Goal: Transaction & Acquisition: Purchase product/service

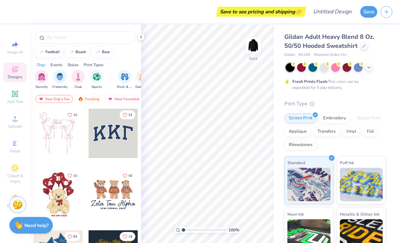
click at [95, 33] on div at bounding box center [85, 37] width 101 height 13
click at [101, 36] on input "text" at bounding box center [89, 37] width 86 height 7
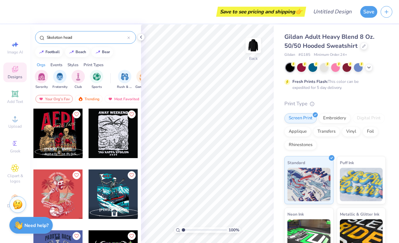
type input "Skeleton head"
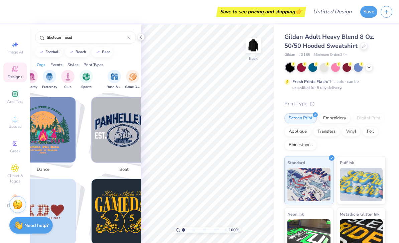
scroll to position [1028, 0]
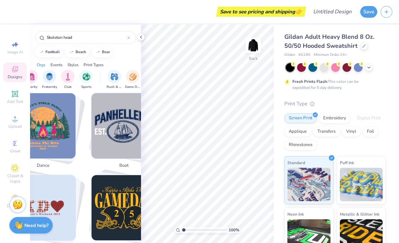
type input "1.13424289095734"
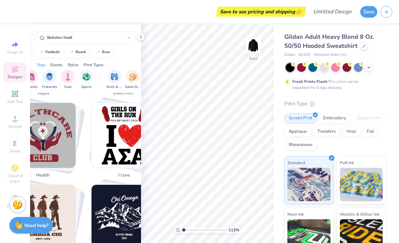
scroll to position [0, 0]
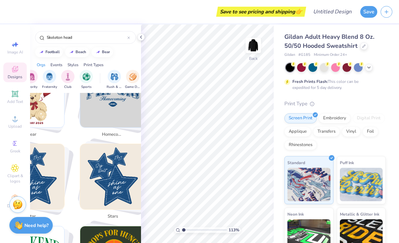
click at [85, 40] on input "Skeleton head" at bounding box center [86, 37] width 81 height 7
click at [78, 38] on input "Skeleton head" at bounding box center [86, 37] width 81 height 7
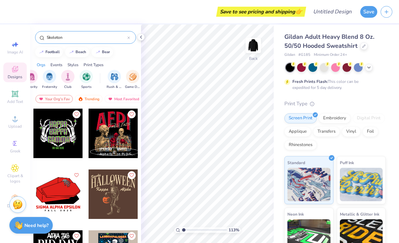
type input "Skeleton"
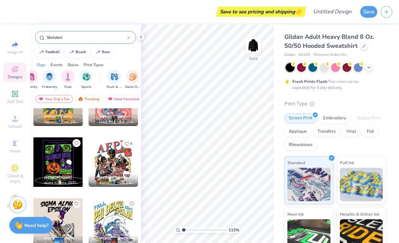
click at [119, 168] on div at bounding box center [113, 161] width 49 height 49
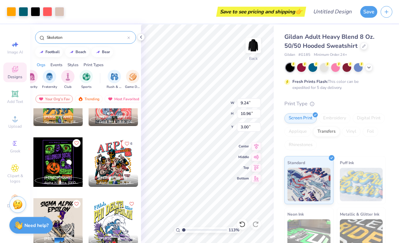
type input "1.13424289095734"
type input "2.14"
type input "1.13424289095734"
type input "1.77"
type input "1.13424289095734"
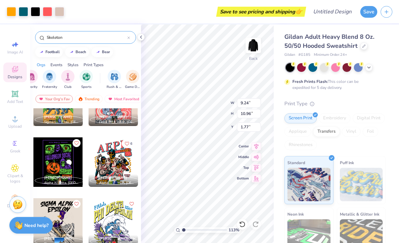
type input "2.24"
type input "1.13424289095734"
type input "0.91"
type input "1.13424289095734"
type input "10.53"
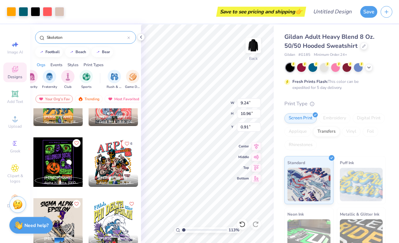
type input "12.49"
type input "1.13424289095734"
type input "1.00"
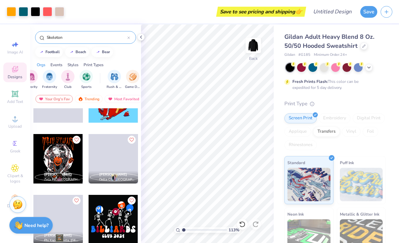
scroll to position [948, 0]
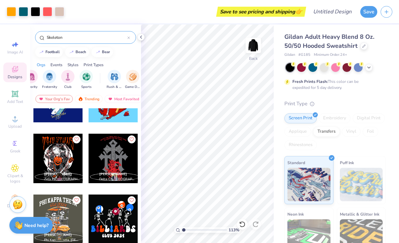
click at [21, 121] on div "Upload" at bounding box center [14, 122] width 23 height 20
type input "1.13424289095734"
type input "1.51"
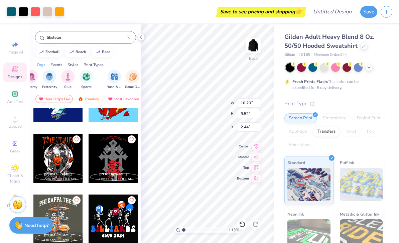
type input "1.13424289095734"
type input "3.00"
type input "1.13424289095734"
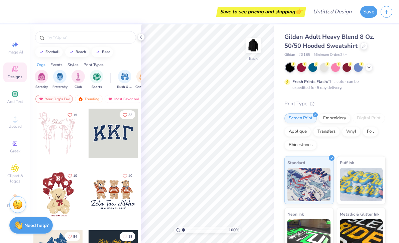
click at [139, 43] on div at bounding box center [85, 35] width 111 height 23
click at [139, 38] on icon at bounding box center [140, 36] width 5 height 5
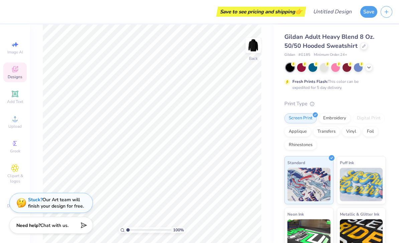
click at [13, 170] on icon at bounding box center [14, 167] width 3 height 3
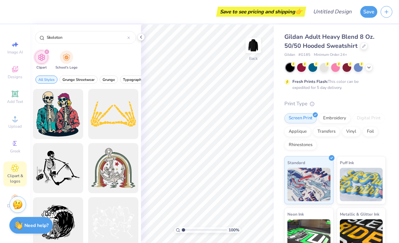
type input "Skeleton"
click at [113, 64] on div "Clipart School's Logo" at bounding box center [85, 60] width 111 height 25
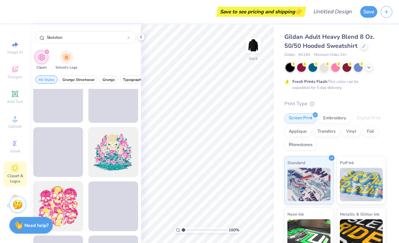
scroll to position [2492, 0]
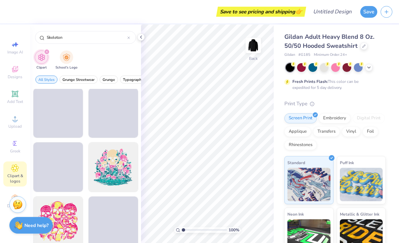
click at [4, 151] on div "Greek" at bounding box center [14, 147] width 23 height 20
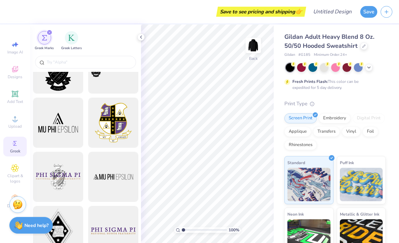
scroll to position [47, 0]
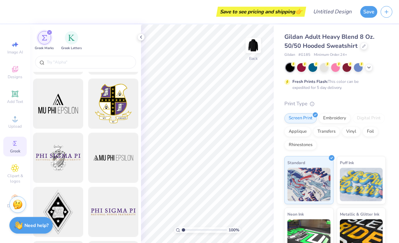
click at [12, 179] on span "Clipart & logos" at bounding box center [14, 178] width 23 height 11
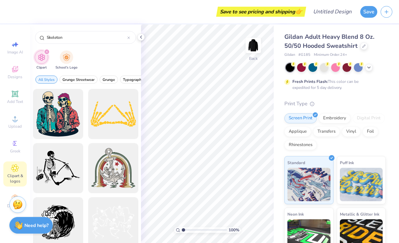
click at [129, 59] on div "Clipart School's Logo" at bounding box center [85, 60] width 111 height 25
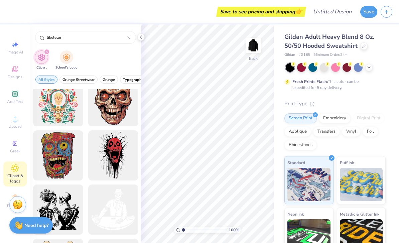
scroll to position [2230, 0]
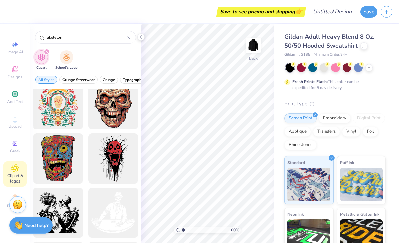
click at [114, 173] on div at bounding box center [113, 158] width 50 height 50
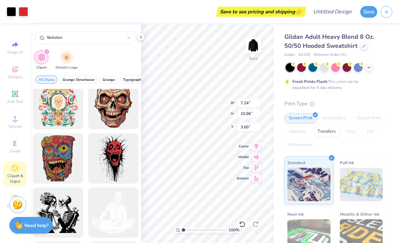
type input "5.48"
type input "8.30"
type input "4.69"
type input "5.42"
type input "8.20"
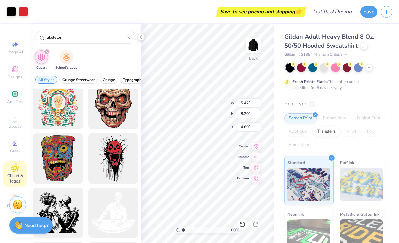
type input "4.48"
type input "5.23"
type input "7.92"
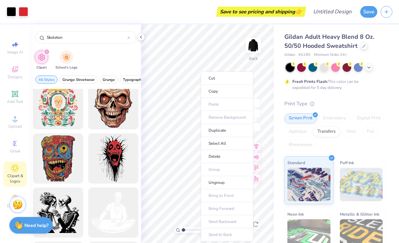
type input "4.81"
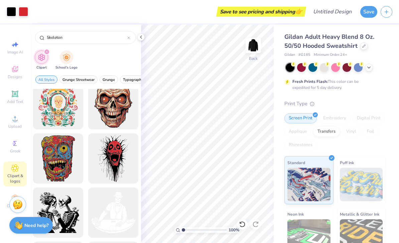
click at [13, 98] on icon at bounding box center [15, 94] width 8 height 8
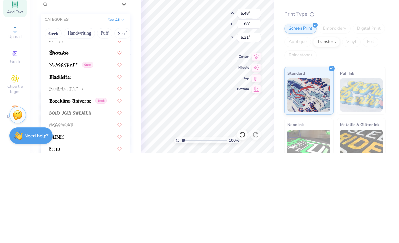
scroll to position [344, 0]
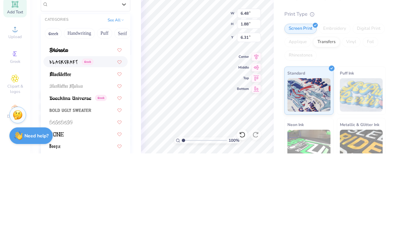
click at [59, 149] on img at bounding box center [63, 151] width 28 height 5
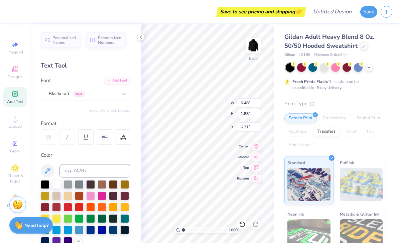
type input "5.09"
type input "2.06"
type input "1.97"
type textarea "T"
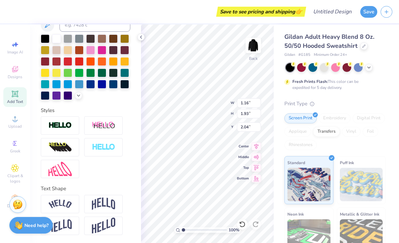
scroll to position [146, 0]
type textarea "babu"
click at [67, 63] on div at bounding box center [68, 61] width 9 height 9
type input "8.21"
type input "3.26"
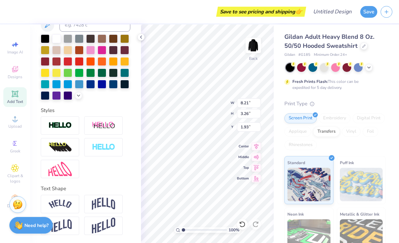
type input "1.37"
type input "5.23"
type input "7.92"
type input "5.78"
type input "5.41"
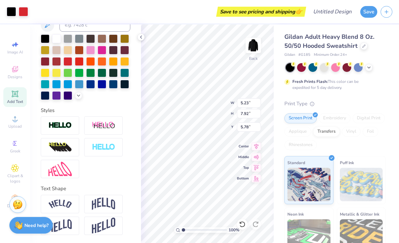
type input "8.18"
type input "4.63"
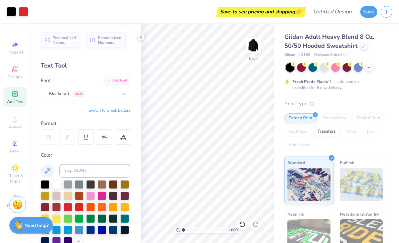
scroll to position [0, 0]
click at [9, 184] on span "Clipart & logos" at bounding box center [14, 178] width 23 height 11
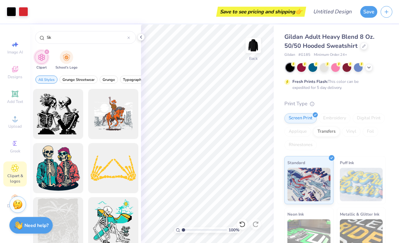
type input "S"
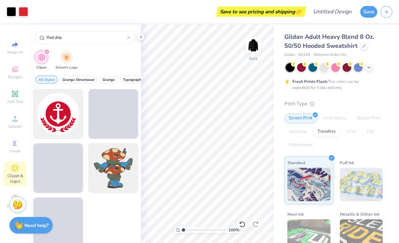
click at [94, 54] on div "Clipart School's Logo" at bounding box center [85, 60] width 111 height 25
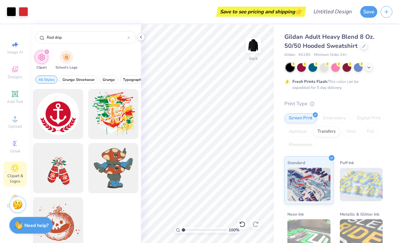
click at [89, 39] on input "Red drip" at bounding box center [86, 37] width 81 height 7
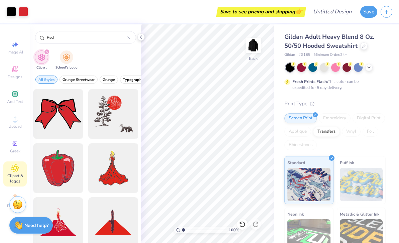
type input "Red"
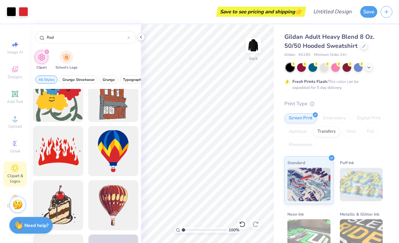
scroll to position [2843, 0]
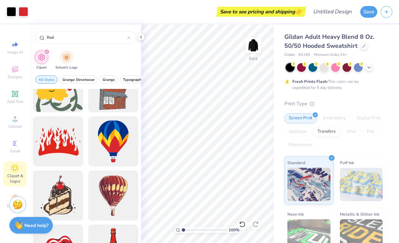
click at [75, 130] on div at bounding box center [58, 141] width 50 height 50
type input "6.40"
type input "4.16"
type input "6.00"
type input "10.79"
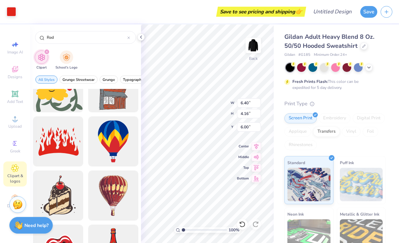
type input "7.02"
type input "5.79"
type input "6.89"
type input "4.48"
type input "5.41"
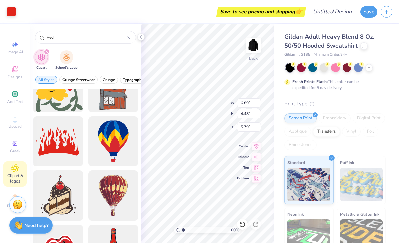
type input "8.18"
type input "4.63"
type input "6.89"
type input "4.48"
type input "5.79"
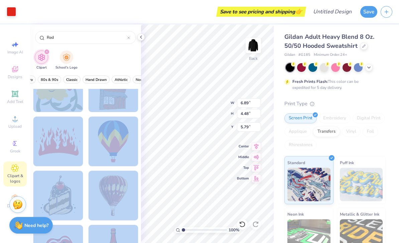
scroll to position [0, 277]
type input "4.12"
type input "2.68"
type input "9.99"
type input "4.51"
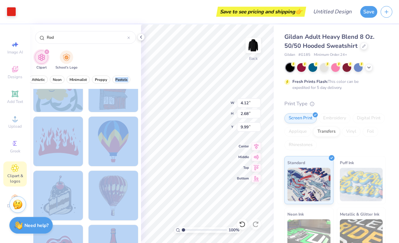
type input "2.94"
click at [369, 53] on div "Gildan # G185 Minimum Order: 24 +" at bounding box center [335, 55] width 101 height 6
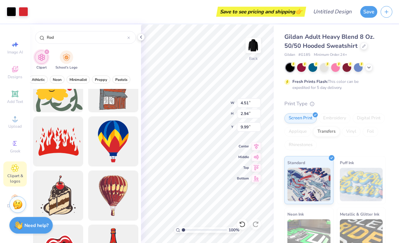
type input "5.41"
type input "8.18"
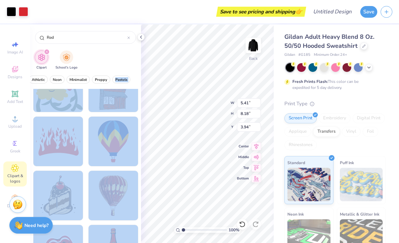
type input "4.00"
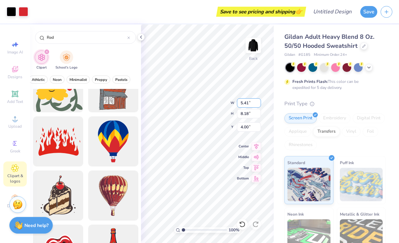
click at [250, 101] on input "5.41" at bounding box center [249, 102] width 24 height 9
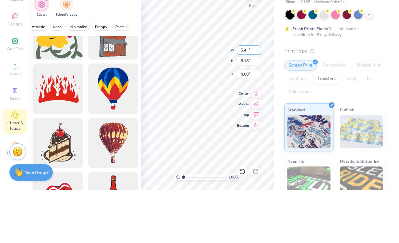
type input "5"
click at [253, 109] on input "8.18" at bounding box center [249, 113] width 24 height 9
type input "0.00"
click at [250, 122] on input "8.08" at bounding box center [249, 126] width 24 height 9
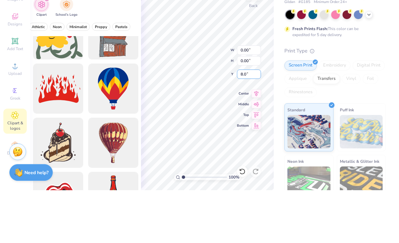
type input "8"
type input "0"
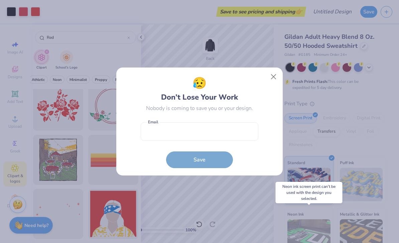
scroll to position [8620, 0]
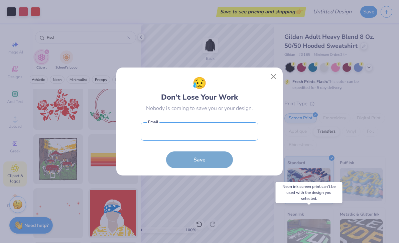
click at [228, 135] on input "email" at bounding box center [200, 131] width 118 height 18
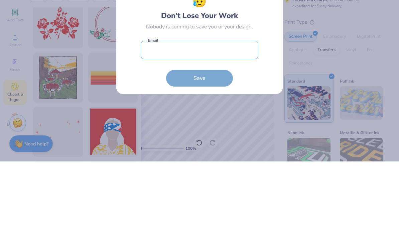
type input "chris@hri-inc.com"
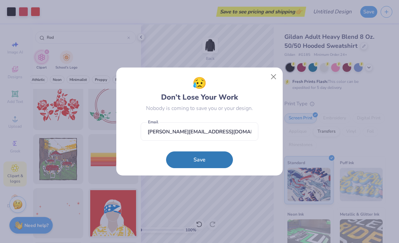
click at [205, 162] on button "Save" at bounding box center [199, 159] width 67 height 17
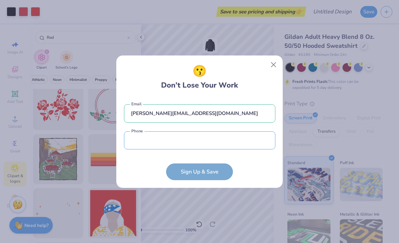
click at [228, 140] on input "tel" at bounding box center [199, 140] width 151 height 18
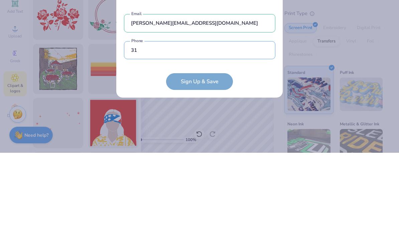
type input "3"
type input "(440) 503-6827"
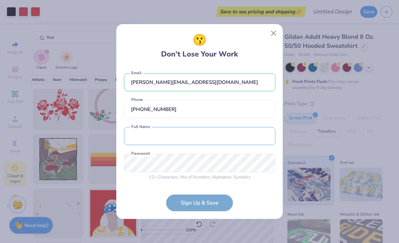
click at [194, 135] on input "text" at bounding box center [199, 136] width 151 height 18
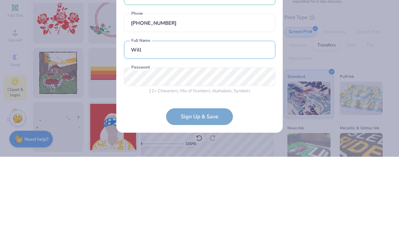
type input "Will"
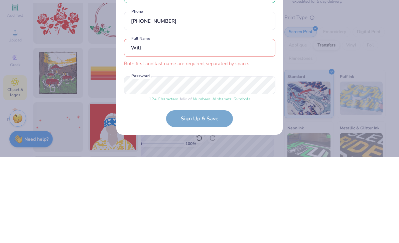
scroll to position [6, 0]
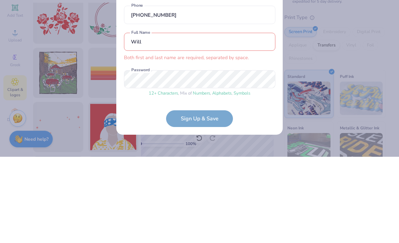
click at [208, 122] on form "chris@hri-inc.com Email (440) 503-6827 Phone Will Both first and last name are …" at bounding box center [199, 139] width 151 height 149
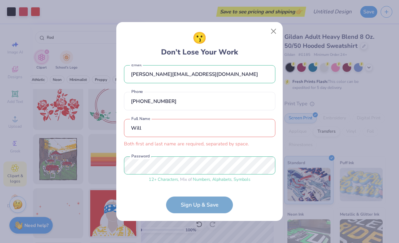
click at [208, 130] on input "Will" at bounding box center [199, 128] width 151 height 18
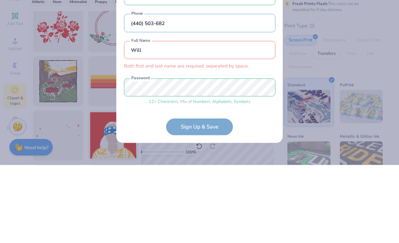
scroll to position [0, 0]
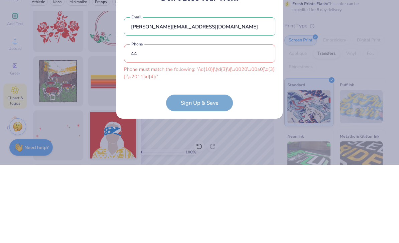
type input "4"
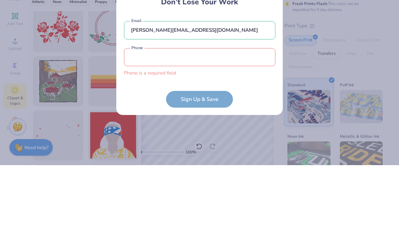
type input "(440) 503-6827"
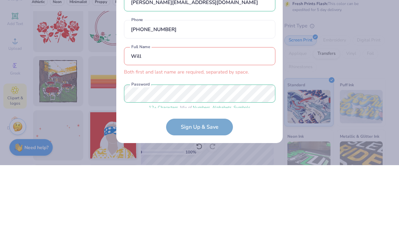
scroll to position [6, 0]
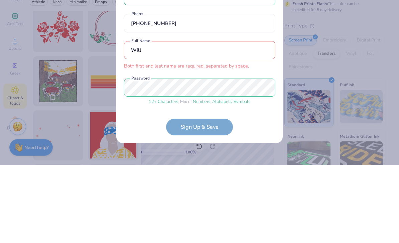
click at [236, 119] on input "Will" at bounding box center [199, 128] width 151 height 18
type input "W"
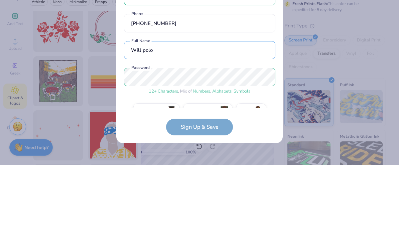
type input "Will polo"
click at [352, 73] on div "😗 Don’t Lose Your Work chris@hri-inc.com Email (440) 503-6827 Phone Will polo F…" at bounding box center [199, 121] width 399 height 243
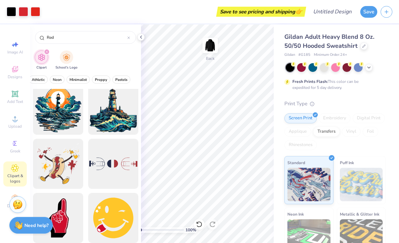
scroll to position [10187, 0]
click at [135, 48] on div "Clipart School's Logo" at bounding box center [85, 60] width 111 height 25
click at [13, 167] on div "Clipart & logos" at bounding box center [14, 173] width 23 height 25
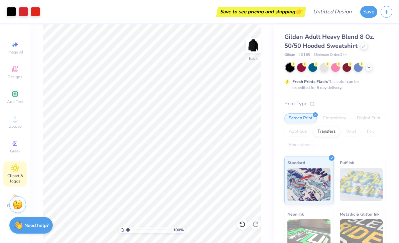
scroll to position [0, 0]
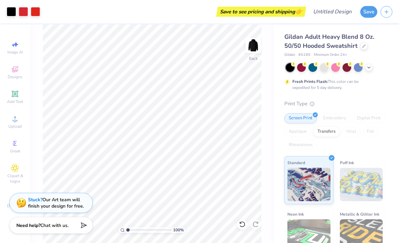
click at [16, 96] on icon at bounding box center [14, 93] width 5 height 5
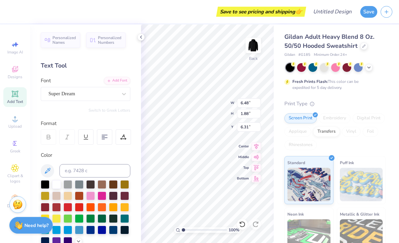
scroll to position [0, 0]
type textarea "T"
click at [185, 23] on div "Save to see pricing and shipping 👉" at bounding box center [157, 11] width 295 height 23
click at [13, 177] on span "Clipart & logos" at bounding box center [14, 178] width 23 height 11
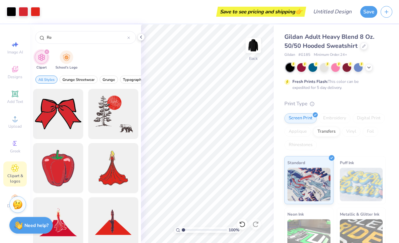
type input "R"
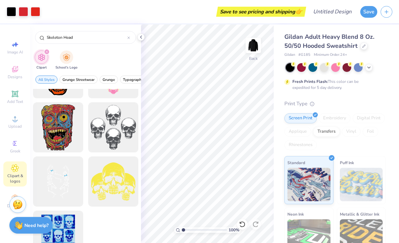
scroll to position [0, 0]
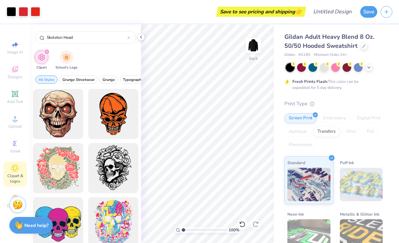
click at [97, 36] on input "Skeleton Head" at bounding box center [86, 37] width 81 height 7
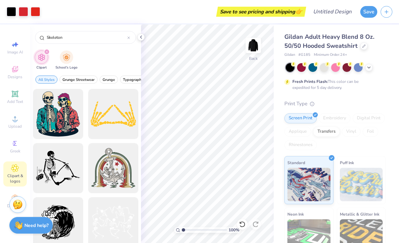
type input "Skeleton"
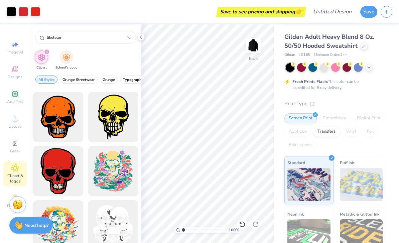
scroll to position [599, 0]
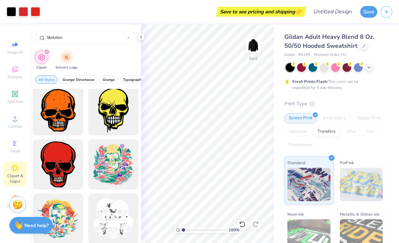
click at [64, 164] on div at bounding box center [58, 164] width 50 height 50
type input "4.98"
type input "6.52"
type input "4.63"
type input "4.51"
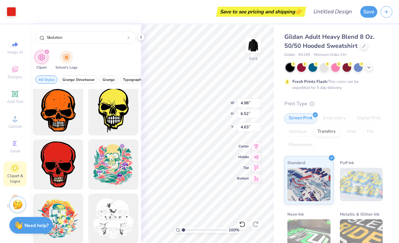
type input "2.94"
type input "8.21"
type input "6.78"
type input "4.41"
type input "8.22"
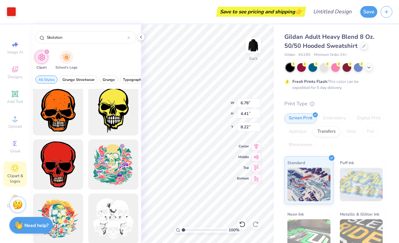
type input "4.98"
type input "6.52"
type input "3.99"
type input "6.78"
type input "4.41"
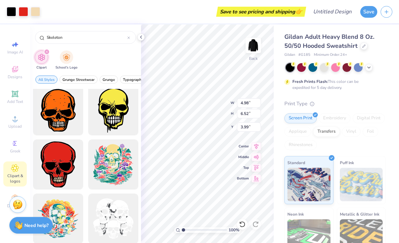
type input "8.22"
type input "4.98"
type input "6.52"
type input "3.99"
type input "6.78"
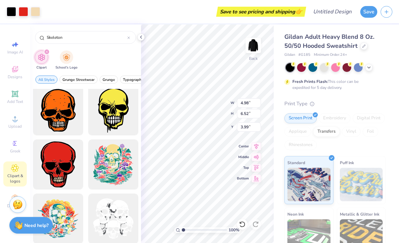
type input "4.41"
type input "6.10"
type input "6.27"
type input "8.21"
type input "4.20"
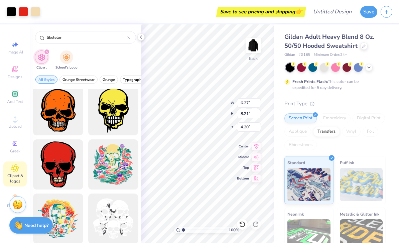
type input "5.22"
type input "6.83"
type input "6.78"
type input "4.41"
type input "6.10"
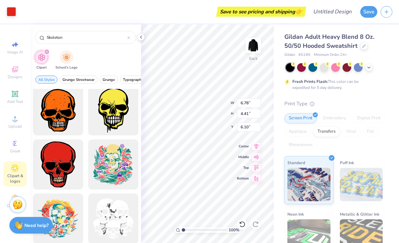
type input "9.41"
type input "6.12"
type input "5.84"
type input "5.22"
type input "6.83"
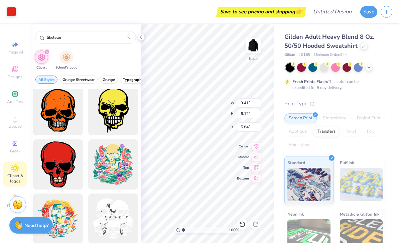
type input "4.20"
type input "4.52"
type input "5.92"
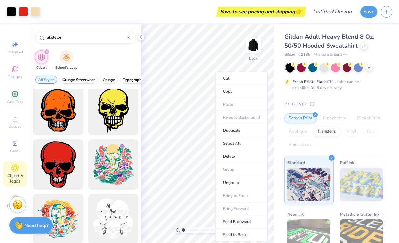
type input "4.57"
type input "5.98"
type input "4.26"
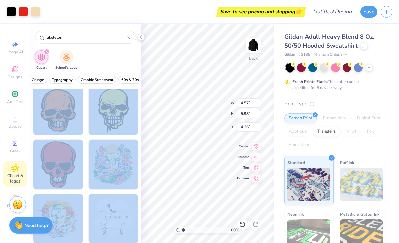
scroll to position [0, 277]
type input "4.63"
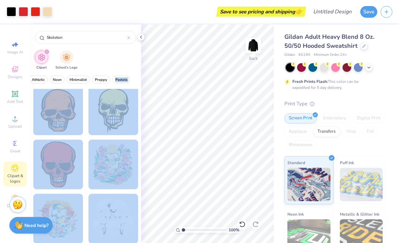
click at [379, 55] on div "Gildan # G185 Minimum Order: 24 +" at bounding box center [335, 55] width 101 height 6
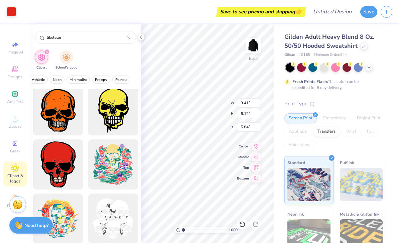
type input "5.51"
type input "9.41"
type input "6.12"
type input "4.19"
type input "4.85"
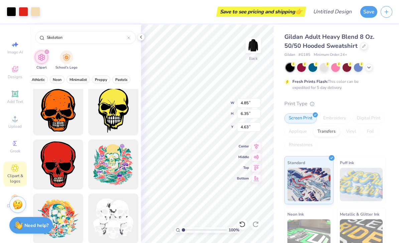
type input "6.35"
type input "5.03"
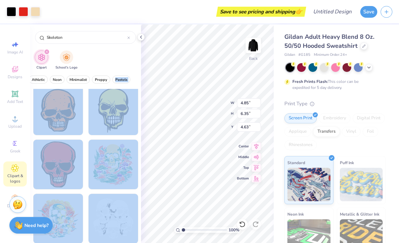
type input "5.04"
type input "6.59"
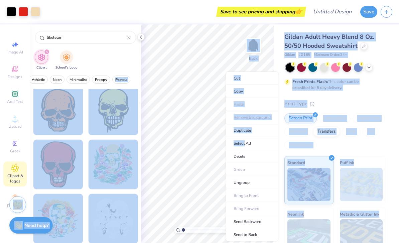
click at [260, 42] on img at bounding box center [253, 45] width 13 height 13
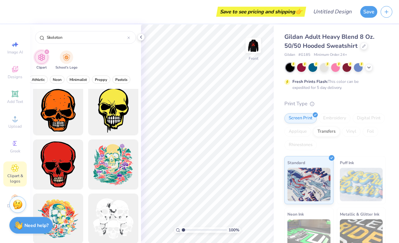
click at [257, 45] on img at bounding box center [253, 45] width 13 height 13
type input "5.11"
type input "10.12"
type input "6.58"
type input "5.16"
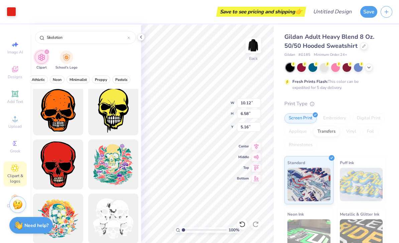
click at [257, 50] on img at bounding box center [253, 45] width 13 height 13
click at [257, 48] on img at bounding box center [253, 45] width 13 height 13
type input "7.25"
type input "6.30"
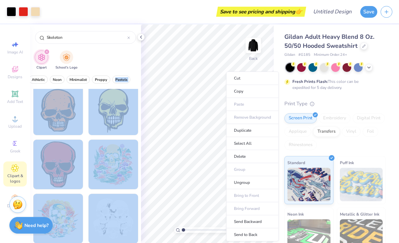
type input "5.45"
type input "7.13"
type input "5.77"
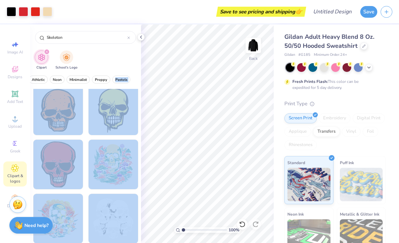
click at [360, 44] on div at bounding box center [363, 45] width 7 height 7
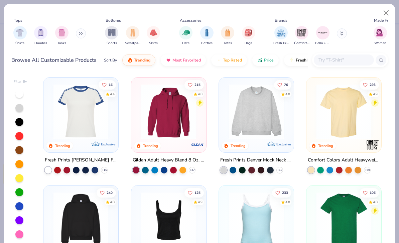
click at [383, 14] on button "Close" at bounding box center [386, 13] width 13 height 13
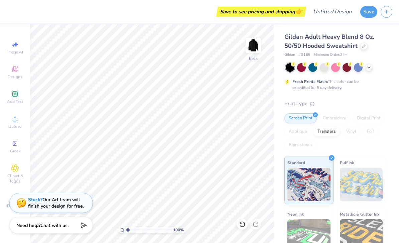
click at [14, 71] on icon at bounding box center [15, 69] width 6 height 6
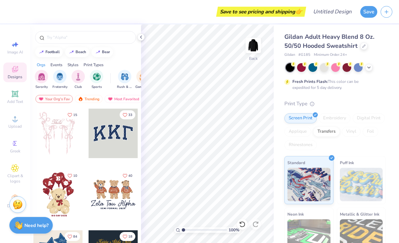
click at [14, 181] on span "Clipart & logos" at bounding box center [14, 178] width 23 height 11
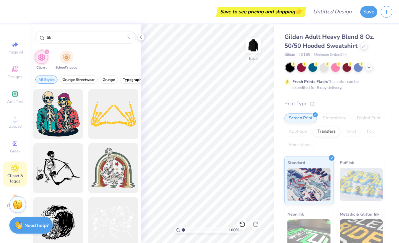
type input "S"
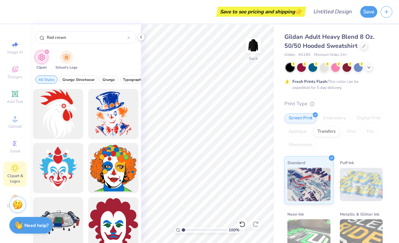
click at [99, 72] on div "Clipart School's Logo" at bounding box center [85, 60] width 111 height 25
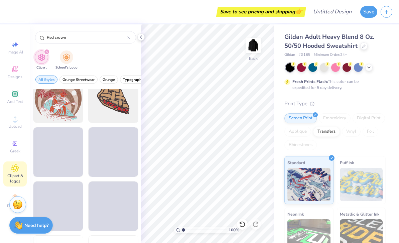
scroll to position [464, 0]
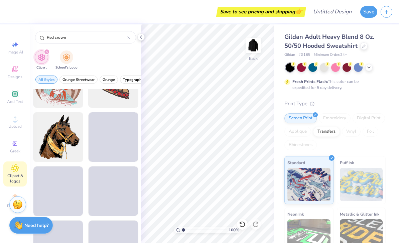
click at [50, 35] on input "Red crown" at bounding box center [86, 37] width 81 height 7
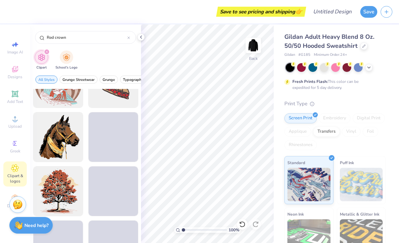
click at [53, 38] on input "Red crown" at bounding box center [86, 37] width 81 height 7
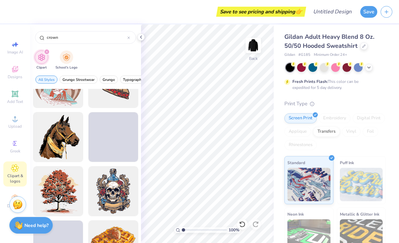
type input "crown"
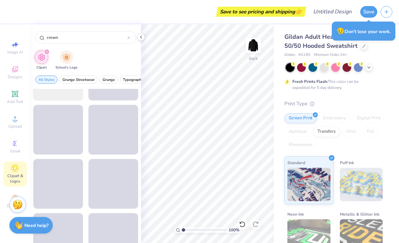
scroll to position [1402, 0]
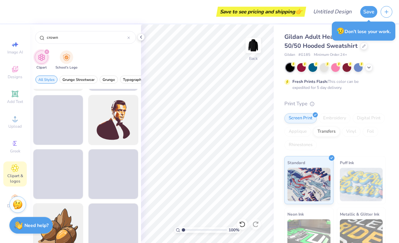
click at [143, 38] on icon at bounding box center [140, 36] width 5 height 5
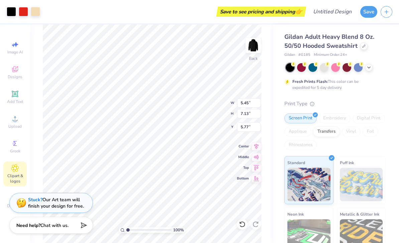
type input "5.80"
type input "7.59"
type input "5.31"
type input "5.80"
type input "7.59"
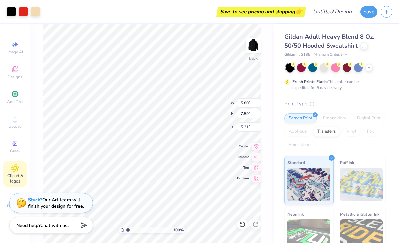
type input "4.63"
type input "5.63"
click at [256, 49] on img at bounding box center [253, 45] width 13 height 13
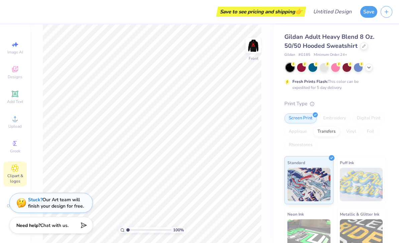
click at [14, 96] on icon at bounding box center [14, 93] width 5 height 5
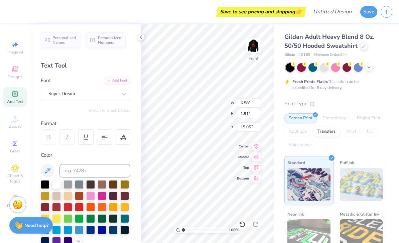
type input "6.57"
type textarea "T"
type textarea "anly"
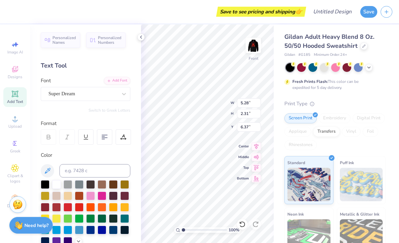
type textarea "a"
click at [21, 98] on div "Add Text" at bounding box center [14, 97] width 23 height 20
type textarea "Only the ones who master their job are perfect T"
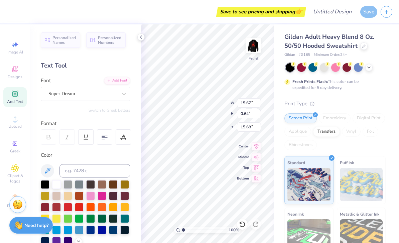
type input "10.05"
type input "0.41"
type input "10.92"
click at [347, 121] on div "Embroidery" at bounding box center [335, 118] width 32 height 10
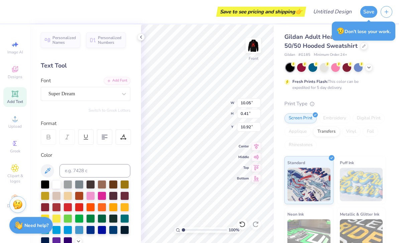
scroll to position [0, 0]
type textarea "rfect T"
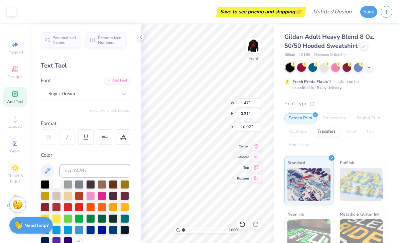
type input "10.21"
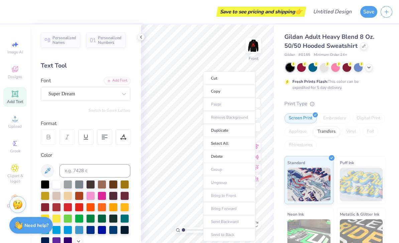
type input "0.57"
type input "0.12"
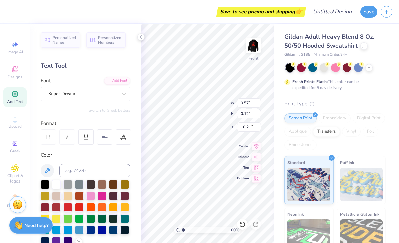
type input "0.90"
type input "0.19"
click at [252, 103] on input "0.90" at bounding box center [249, 102] width 24 height 9
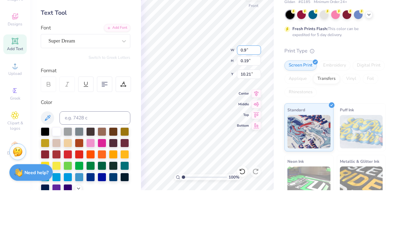
type input "0"
click at [248, 109] on input "0.19" at bounding box center [249, 113] width 24 height 9
type input "0.00"
type input "10.30"
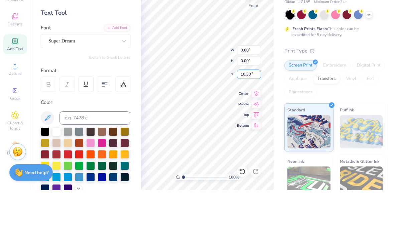
click at [248, 122] on input "10.30" at bounding box center [249, 126] width 24 height 9
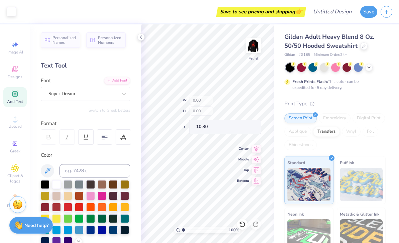
scroll to position [0, 43]
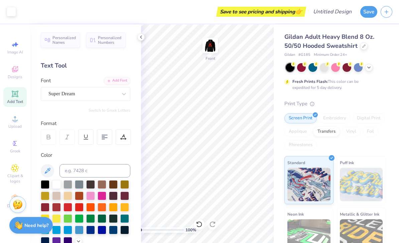
click at [142, 39] on icon at bounding box center [140, 36] width 5 height 5
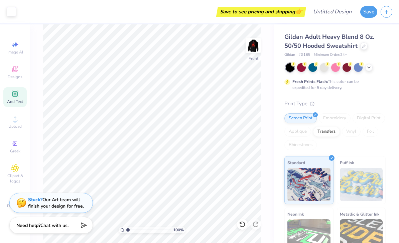
scroll to position [0, 0]
click at [247, 52] on img at bounding box center [253, 45] width 13 height 13
click at [251, 49] on img at bounding box center [253, 45] width 13 height 13
click at [248, 48] on img at bounding box center [253, 45] width 13 height 13
click at [364, 10] on button "Save" at bounding box center [368, 12] width 17 height 12
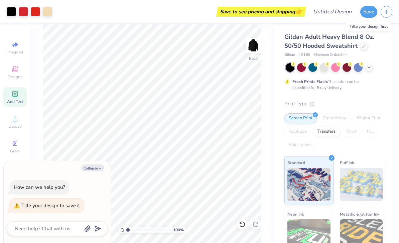
click at [370, 10] on button "Save" at bounding box center [368, 12] width 17 height 12
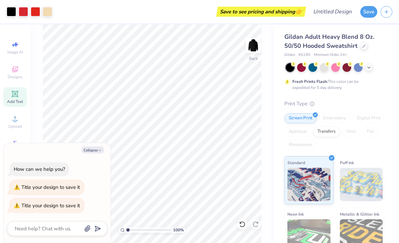
click at [366, 13] on button "Save" at bounding box center [368, 12] width 17 height 12
type textarea "x"
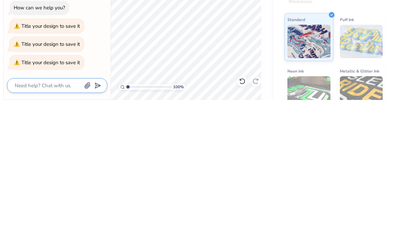
type textarea "B"
type textarea "x"
type textarea "Ba"
type textarea "x"
type textarea "Bab"
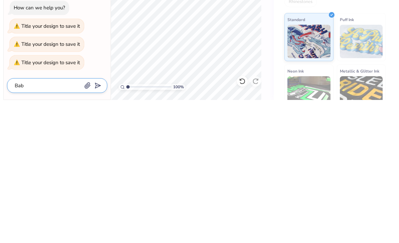
type textarea "x"
type textarea "Babu"
type textarea "x"
type input "Babu"
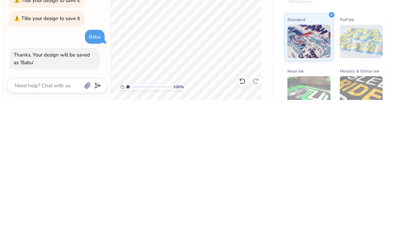
click at [271, 46] on div "100 % Back" at bounding box center [152, 133] width 244 height 219
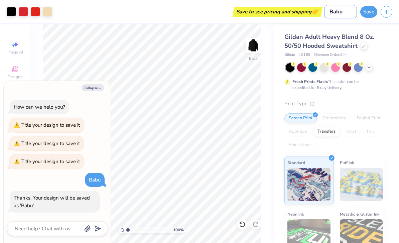
click at [357, 11] on input "Babu" at bounding box center [340, 11] width 33 height 13
click at [376, 42] on div "Gildan Adult Heavy Blend 8 Oz. 50/50 Hooded Sweatshirt" at bounding box center [335, 41] width 101 height 18
click at [392, 10] on button "button" at bounding box center [387, 12] width 12 height 12
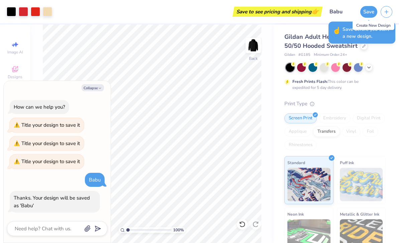
click at [370, 88] on div "Fresh Prints Flash: This color can be expedited for 5 day delivery." at bounding box center [334, 85] width 82 height 12
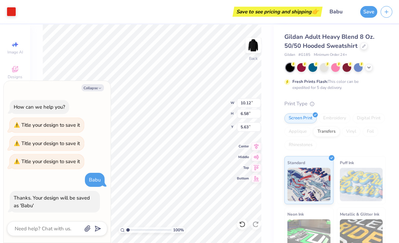
scroll to position [0, 0]
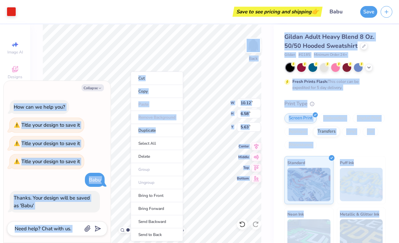
click at [308, 80] on strong "Fresh Prints Flash:" at bounding box center [310, 81] width 35 height 5
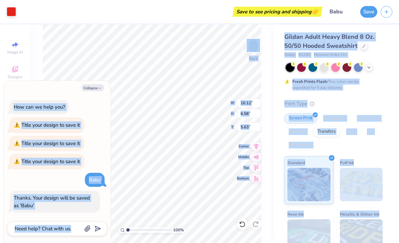
click at [279, 87] on div "Gildan Adult Heavy Blend 8 Oz. 50/50 Hooded Sweatshirt Gildan # G185 Minimum Or…" at bounding box center [336, 165] width 125 height 283
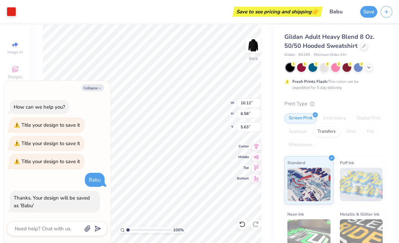
click at [296, 97] on div "Gildan Adult Heavy Blend 8 Oz. 50/50 Hooded Sweatshirt Gildan # G185 Minimum Or…" at bounding box center [335, 169] width 101 height 275
click at [375, 53] on div "Gildan # G185 Minimum Order: 24 +" at bounding box center [335, 55] width 101 height 6
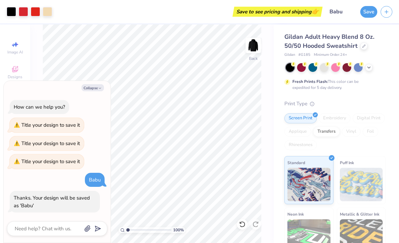
click at [301, 12] on div "Save to see pricing and shipping 👉" at bounding box center [277, 12] width 87 height 10
click at [306, 15] on div "Save to see pricing and shipping 👉" at bounding box center [277, 12] width 87 height 10
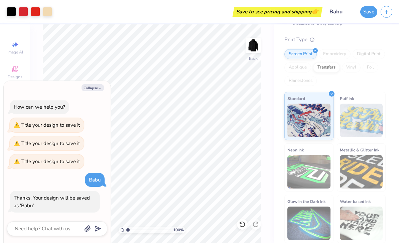
scroll to position [64, 0]
click at [94, 96] on div "How can we help you? Title your design to save it Title your design to save it …" at bounding box center [57, 157] width 100 height 124
click at [92, 90] on button "Collapse" at bounding box center [93, 87] width 22 height 7
type textarea "x"
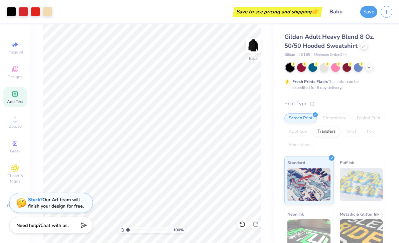
scroll to position [0, 0]
click at [336, 13] on input "Babu" at bounding box center [340, 11] width 33 height 13
click at [371, 43] on div "Gildan Adult Heavy Blend 8 Oz. 50/50 Hooded Sweatshirt" at bounding box center [335, 41] width 101 height 18
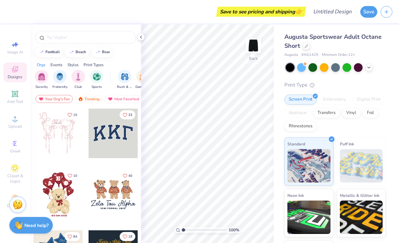
click at [384, 67] on div at bounding box center [336, 67] width 100 height 9
click at [18, 97] on icon at bounding box center [15, 94] width 8 height 8
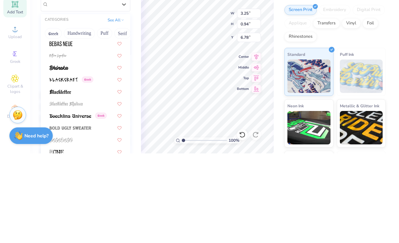
scroll to position [327, 0]
click at [54, 167] on img at bounding box center [63, 169] width 28 height 5
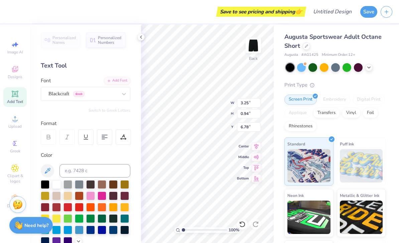
type input "2.55"
type input "1.03"
type input "6.73"
type textarea "babu"
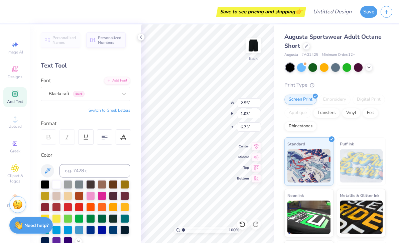
click at [364, 43] on div "Augusta Sportswear Adult Octane Short" at bounding box center [335, 41] width 101 height 18
type input "2.71"
type input "1.07"
type input "8.33"
type input "1.08"
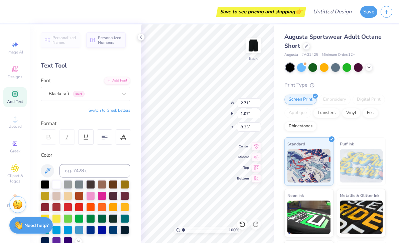
type input "2.72"
type input "7.51"
click at [256, 144] on icon at bounding box center [256, 146] width 9 height 8
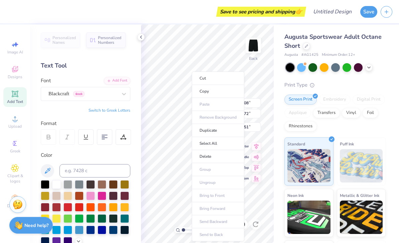
type input "1.07"
type input "2.70"
type input "7.52"
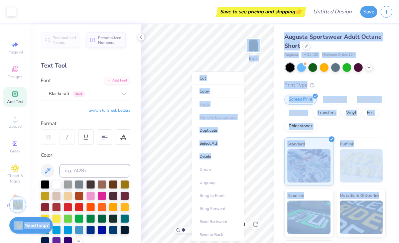
click at [214, 95] on li "Copy" at bounding box center [218, 91] width 52 height 13
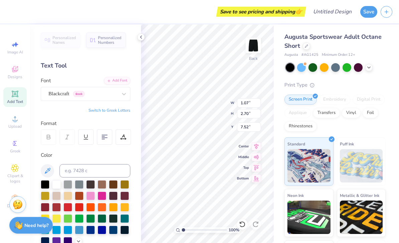
type input "2.45"
type input "6.19"
type input "7.25"
type input "3.27"
type input "8.25"
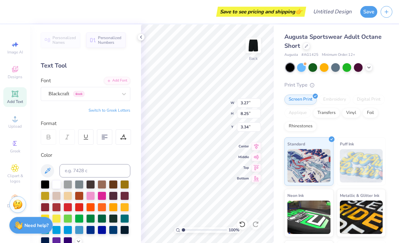
type input "4.17"
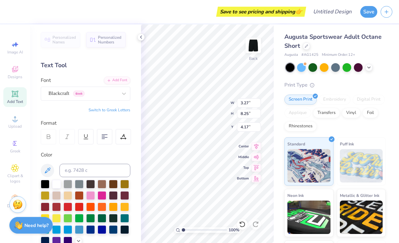
click at [77, 208] on div at bounding box center [79, 207] width 9 height 9
click at [138, 39] on div at bounding box center [140, 36] width 7 height 7
click at [98, 112] on button "Switch to Greek Letters" at bounding box center [110, 109] width 42 height 5
type input "8.29"
type input "4.16"
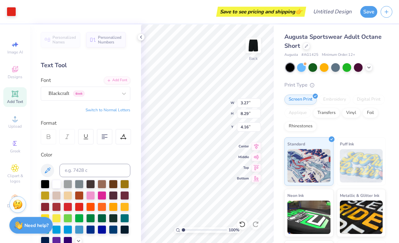
scroll to position [0, 0]
type textarea "βαβυ"
type input "4.00"
type input "3.61"
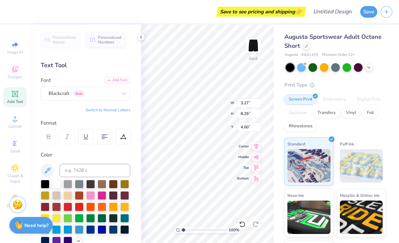
type input "9.17"
type input "3.89"
type input "2.87"
type input "7.29"
type input "5.43"
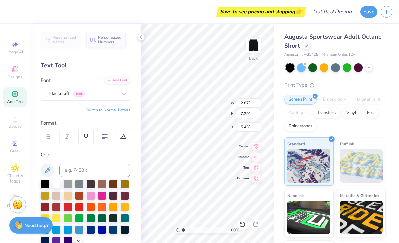
click at [250, 50] on img at bounding box center [253, 45] width 13 height 13
click at [253, 41] on img at bounding box center [253, 45] width 13 height 13
click at [257, 46] on img at bounding box center [253, 45] width 13 height 13
click at [333, 42] on div "Augusta Sportswear Adult Octane Short" at bounding box center [335, 41] width 101 height 18
click at [140, 37] on icon at bounding box center [140, 36] width 5 height 5
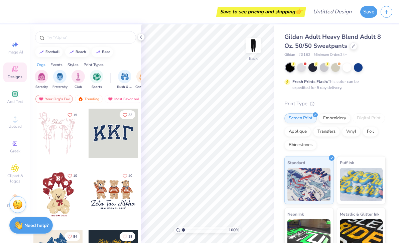
click at [12, 78] on span "Designs" at bounding box center [15, 76] width 15 height 5
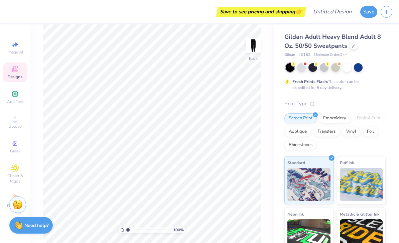
click at [11, 100] on span "Add Text" at bounding box center [15, 101] width 16 height 5
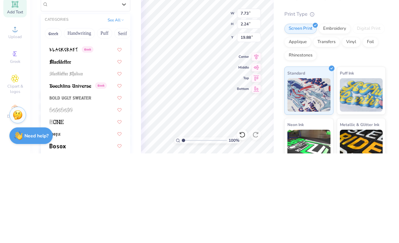
scroll to position [352, 0]
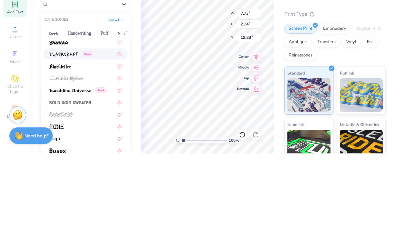
click at [62, 142] on img at bounding box center [63, 144] width 28 height 5
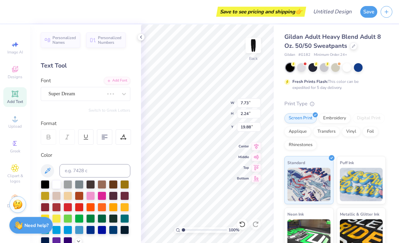
type input "6.07"
type input "2.46"
type input "19.77"
click at [82, 205] on div at bounding box center [79, 207] width 9 height 9
click at [66, 209] on div at bounding box center [68, 207] width 9 height 9
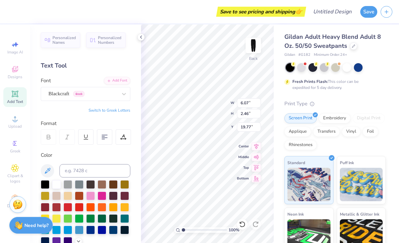
click at [78, 207] on div at bounding box center [79, 207] width 9 height 9
type textarea "babu"
type input "2.57"
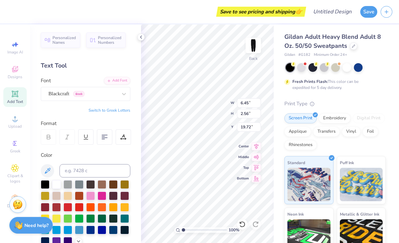
type input "6.46"
type input "15.50"
type input "21.00"
type input "4.78"
type input "12.05"
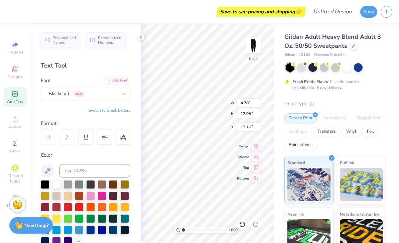
type input "15.72"
type input "5.98"
type input "15.07"
type input "22.27"
type input "22.63"
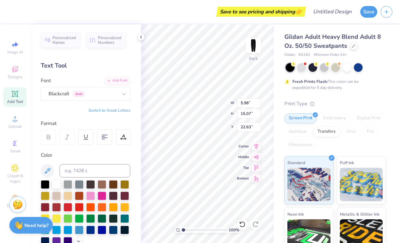
scroll to position [0, 0]
click at [376, 62] on div "Gildan Adult Heavy Blend Adult 8 Oz. 50/50 Sweatpants Gildan # G182 Minimum Ord…" at bounding box center [335, 169] width 101 height 275
click at [378, 64] on div at bounding box center [336, 67] width 100 height 9
type textarea "abu"
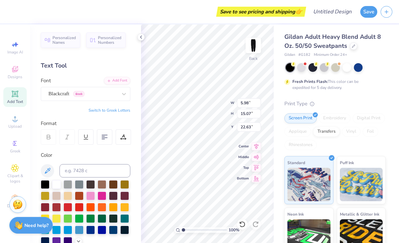
click at [373, 34] on span "Gildan Adult Heavy Blend Adult 8 Oz. 50/50 Sweatpants" at bounding box center [333, 41] width 97 height 17
type input "11.30"
type input "24.53"
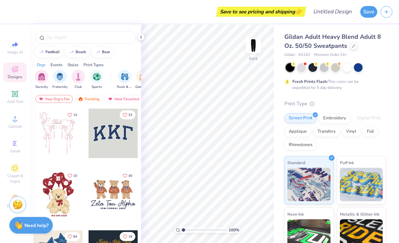
click at [14, 98] on icon at bounding box center [15, 94] width 8 height 8
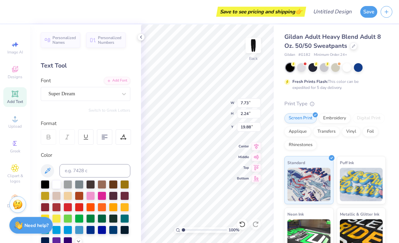
click at [78, 209] on div at bounding box center [79, 207] width 9 height 9
type input "7.64"
type input "2.21"
type input "19.89"
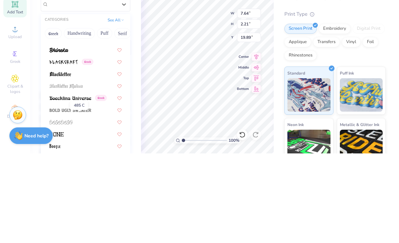
scroll to position [342, 0]
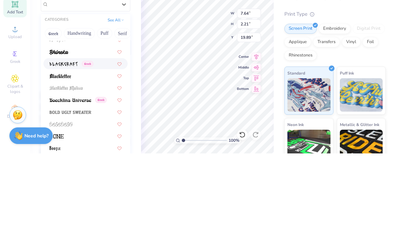
click at [60, 151] on img at bounding box center [63, 153] width 28 height 5
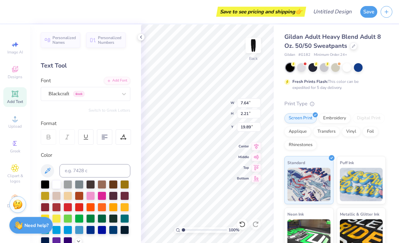
type input "6.00"
type input "2.43"
type input "19.79"
click at [369, 12] on button "Save" at bounding box center [368, 12] width 17 height 12
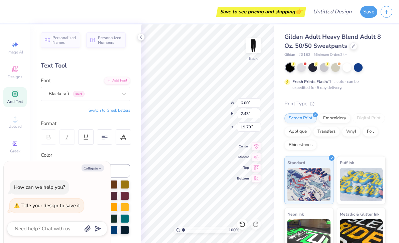
type textarea "x"
type input "5.99"
type input "2.83"
type input "19.63"
type textarea "x"
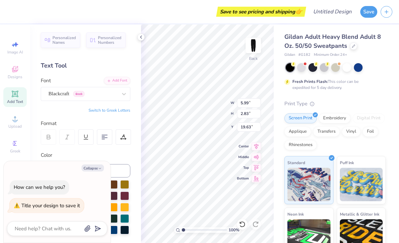
type input "3.54"
type input "1.67"
